Goal: Task Accomplishment & Management: Manage account settings

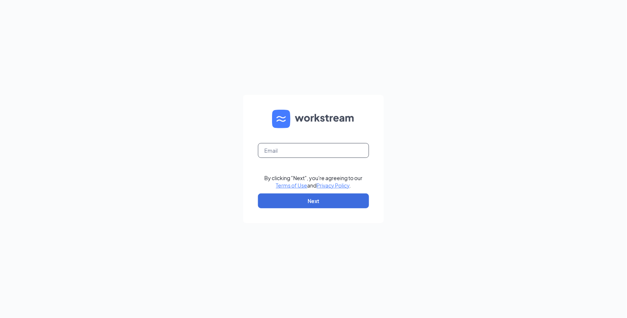
click at [314, 147] on input "text" at bounding box center [313, 150] width 111 height 15
type input "mmoten@melanbo.net"
click at [310, 198] on button "Next" at bounding box center [313, 200] width 111 height 15
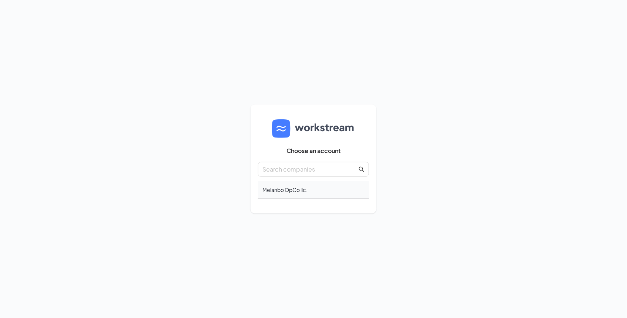
click at [303, 187] on div "Melanbo OpCo llc." at bounding box center [313, 189] width 111 height 17
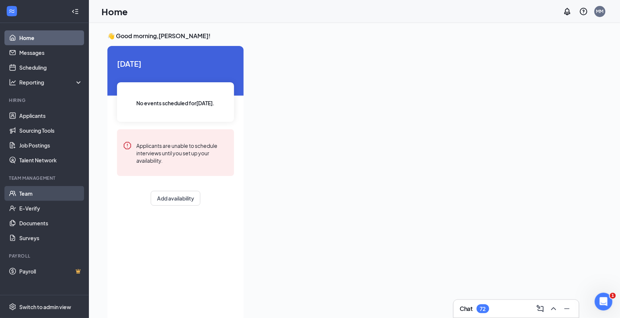
click at [29, 194] on link "Team" at bounding box center [50, 193] width 63 height 15
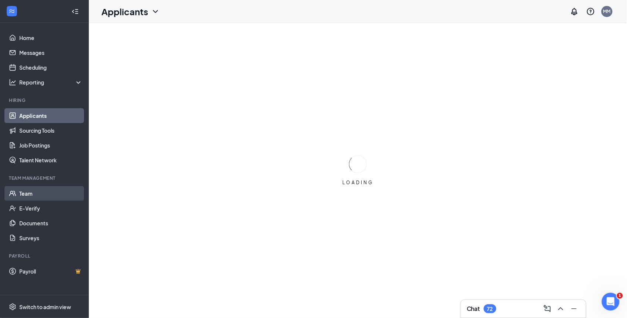
click at [27, 190] on link "Team" at bounding box center [50, 193] width 63 height 15
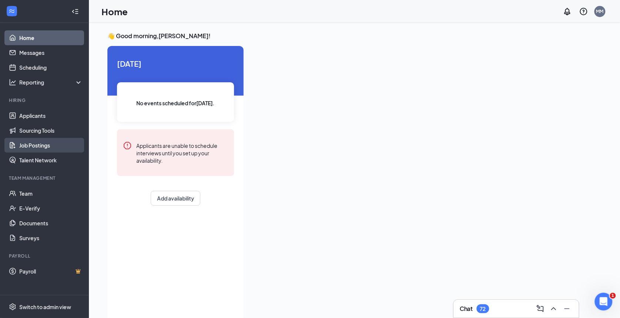
click at [33, 143] on link "Job Postings" at bounding box center [50, 145] width 63 height 15
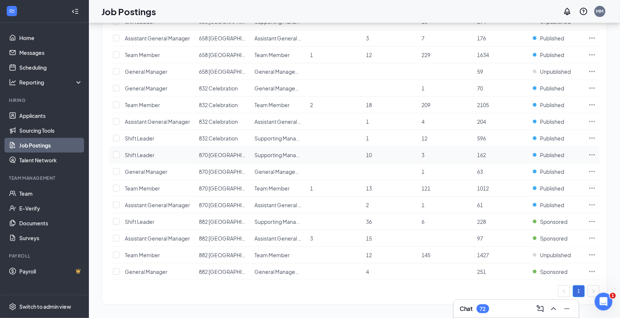
scroll to position [194, 0]
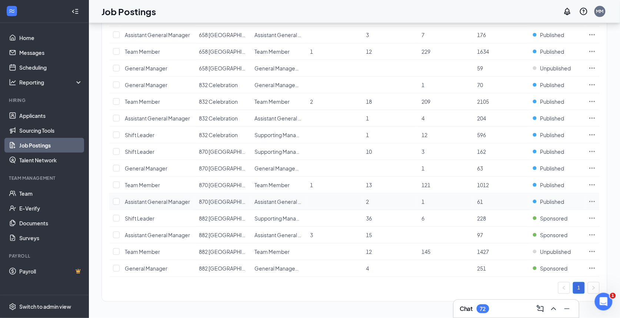
click at [592, 200] on icon "Ellipses" at bounding box center [591, 201] width 7 height 7
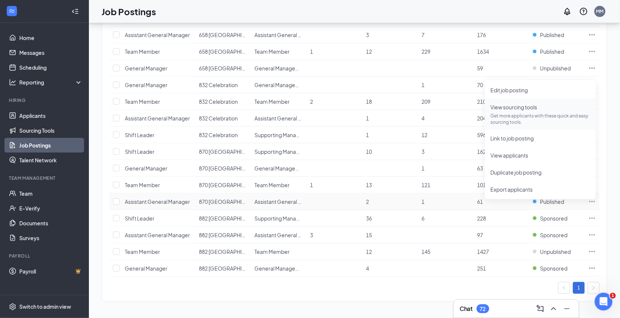
click at [515, 104] on span "View sourcing tools" at bounding box center [514, 107] width 47 height 7
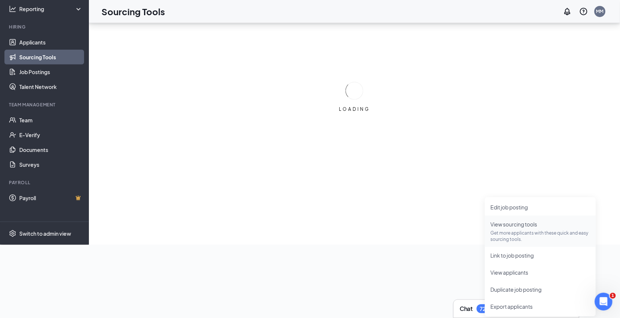
scroll to position [73, 0]
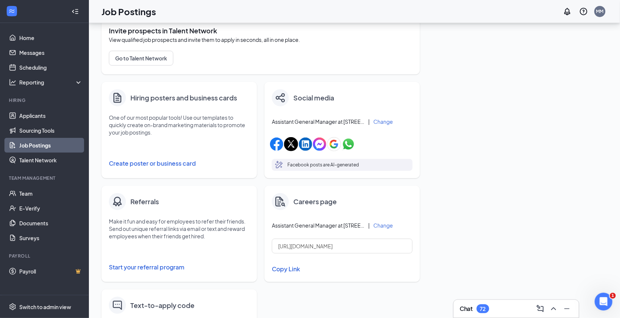
scroll to position [157, 0]
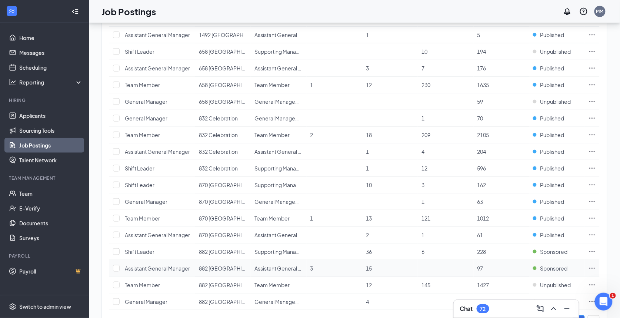
click at [589, 269] on icon "Ellipses" at bounding box center [591, 267] width 7 height 7
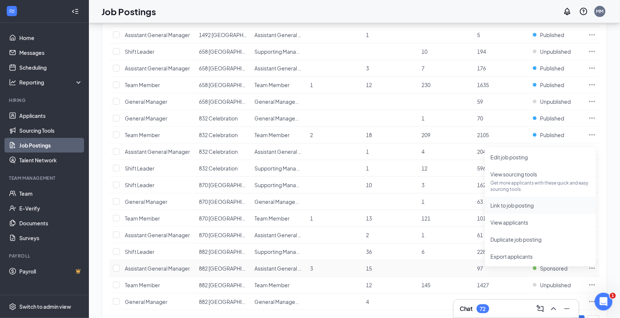
click at [509, 206] on span "Link to job posting" at bounding box center [512, 205] width 43 height 7
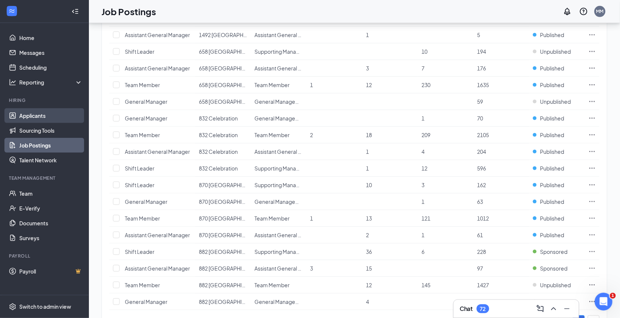
click at [40, 113] on link "Applicants" at bounding box center [50, 115] width 63 height 15
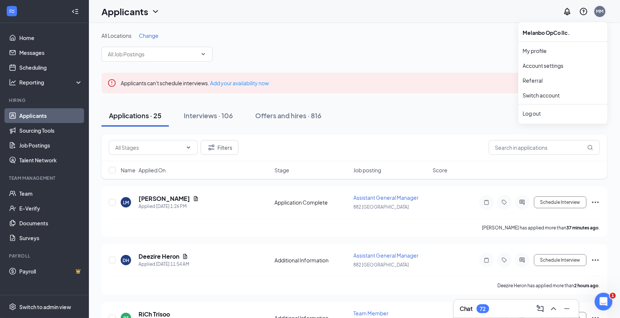
click at [599, 13] on div "MM" at bounding box center [599, 11] width 7 height 6
click at [539, 116] on div "Log out" at bounding box center [563, 113] width 80 height 7
